Goal: Task Accomplishment & Management: Use online tool/utility

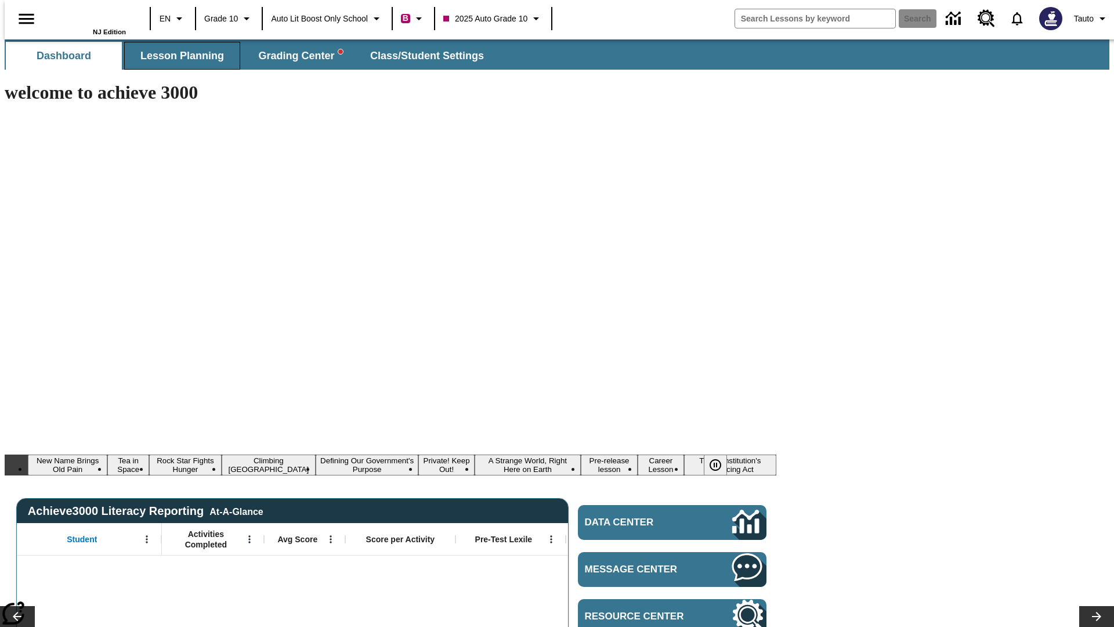
click at [178, 56] on span "Lesson Planning" at bounding box center [182, 55] width 84 height 13
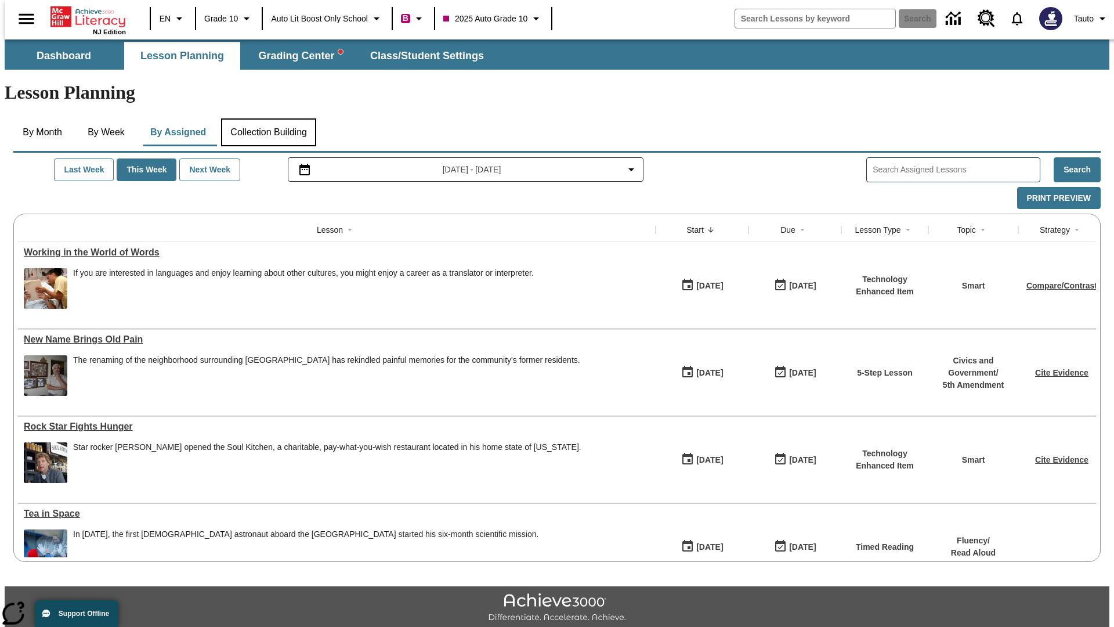
click at [267, 118] on button "Collection Building" at bounding box center [268, 132] width 95 height 28
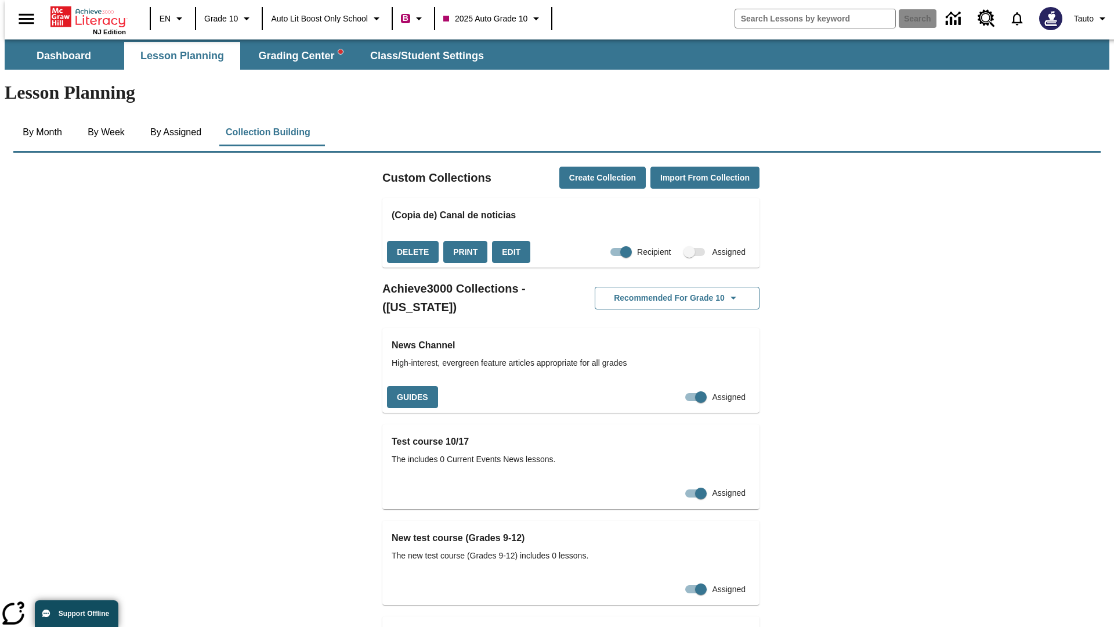
checkbox input "true"
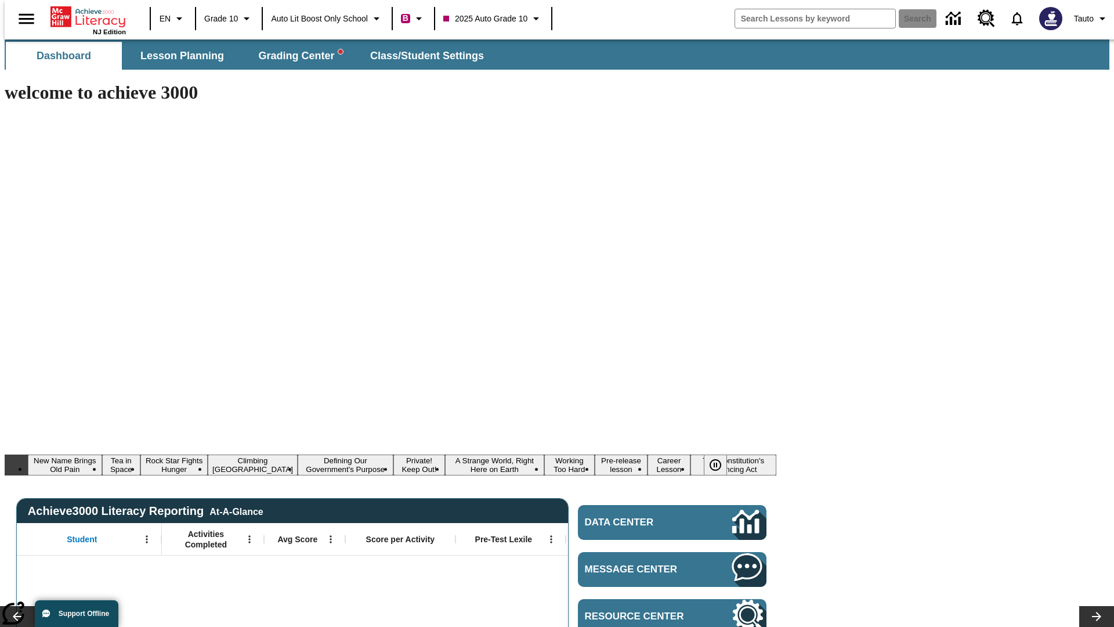
type input "-1"
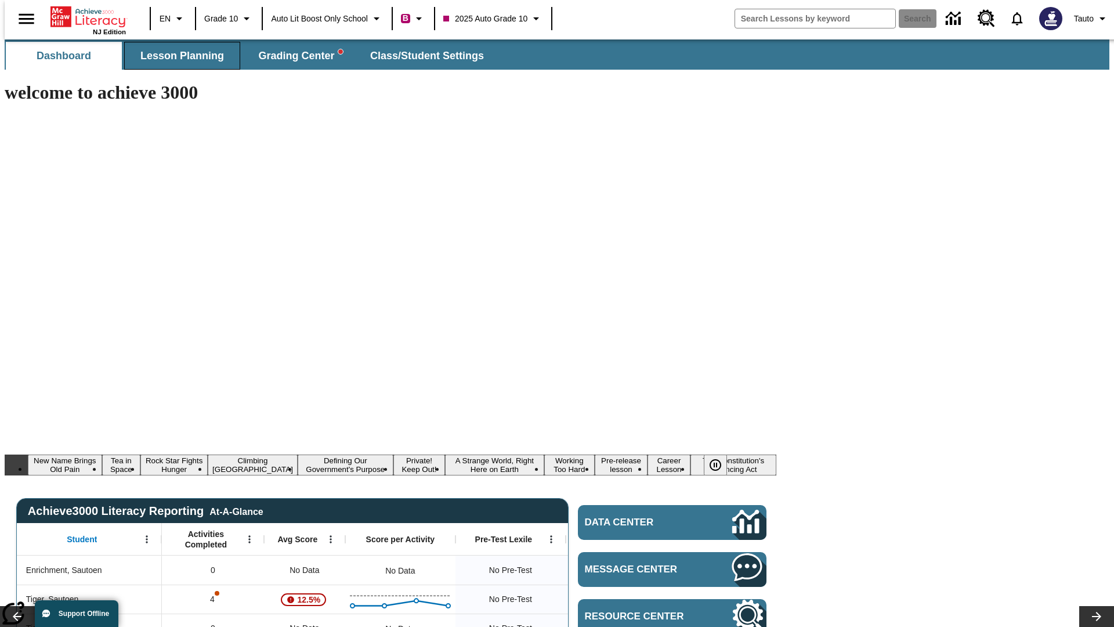
click at [178, 56] on span "Lesson Planning" at bounding box center [182, 55] width 84 height 13
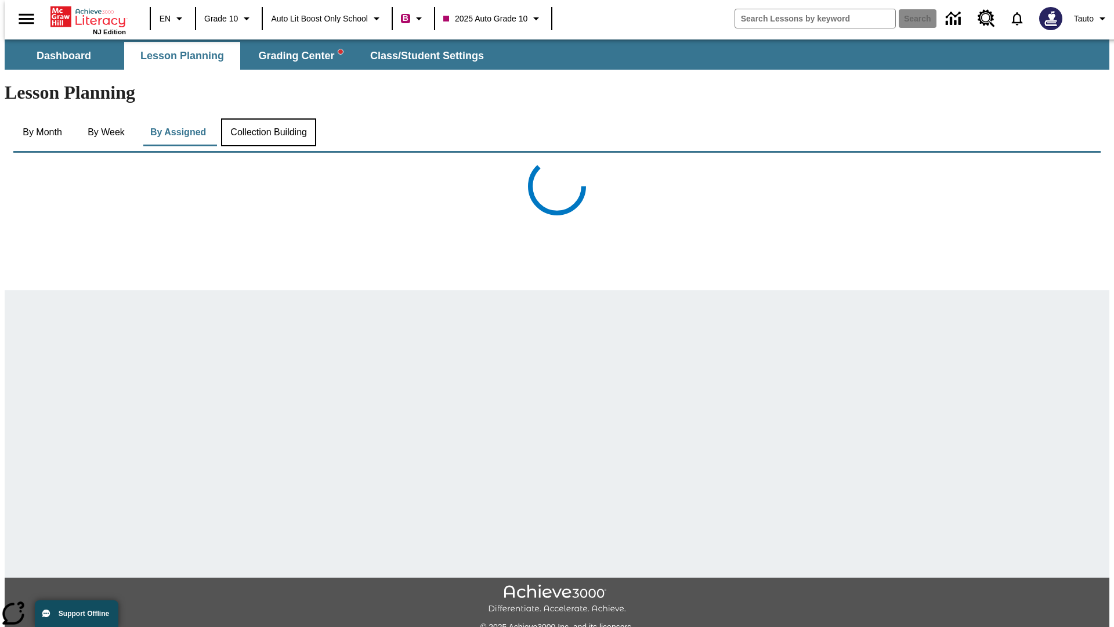
click at [267, 118] on button "Collection Building" at bounding box center [268, 132] width 95 height 28
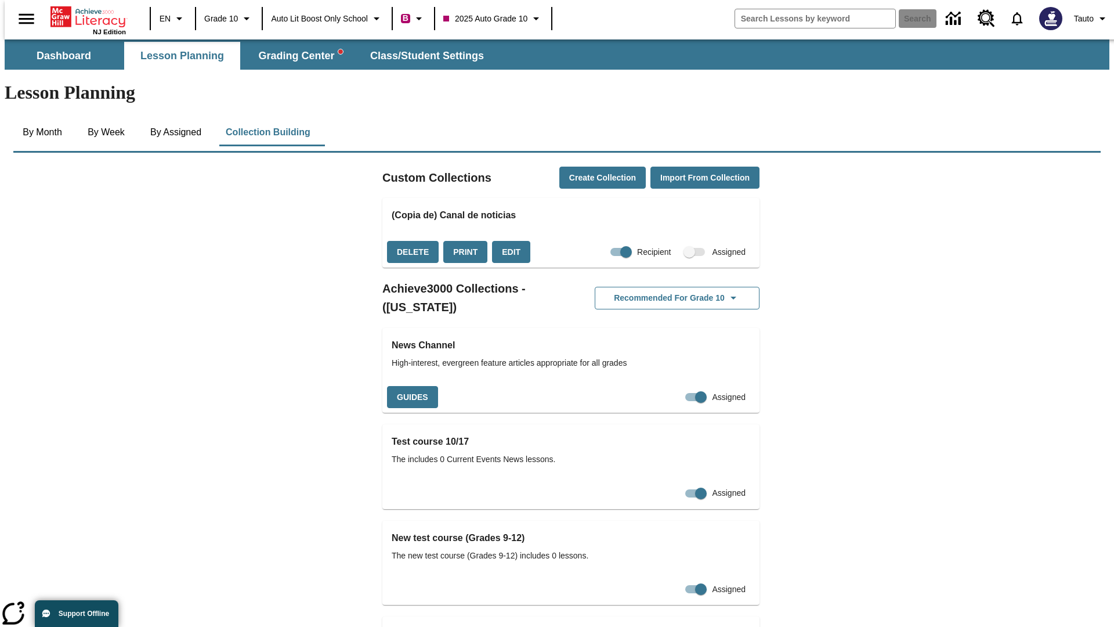
checkbox input "false"
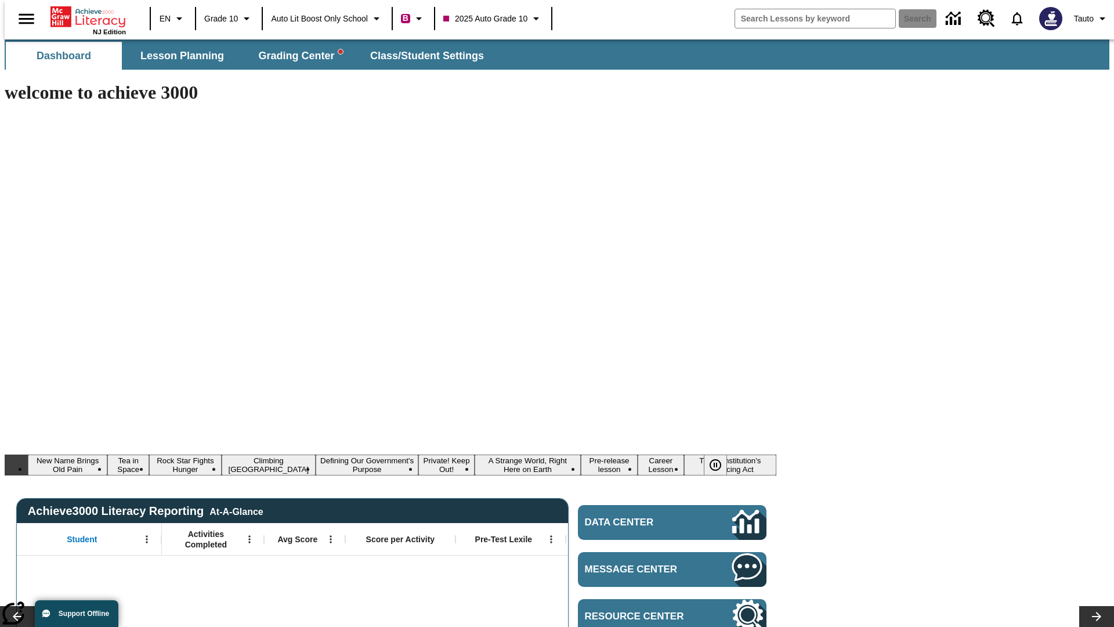
type input "-1"
